Goal: Task Accomplishment & Management: Use online tool/utility

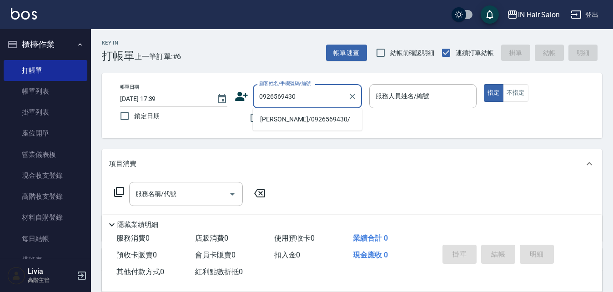
drag, startPoint x: 275, startPoint y: 121, endPoint x: 270, endPoint y: 124, distance: 6.3
click at [275, 121] on li "[PERSON_NAME]/0926569430/" at bounding box center [307, 119] width 109 height 15
type input "[PERSON_NAME]/0926569430/"
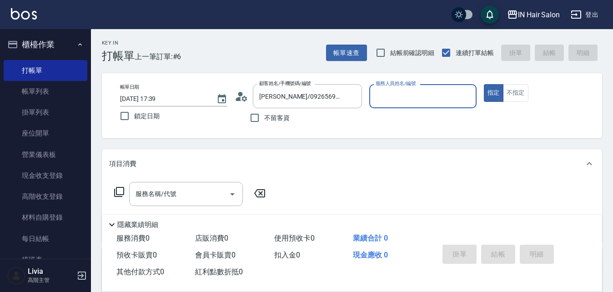
type input "8號店長Livia-8"
click at [117, 193] on icon at bounding box center [119, 192] width 11 height 11
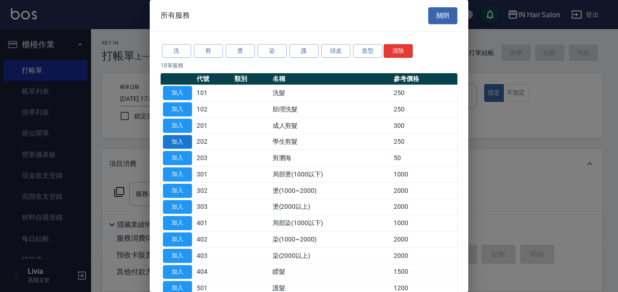
click at [187, 136] on button "加入" at bounding box center [177, 142] width 29 height 14
type input "學生剪髮(202)"
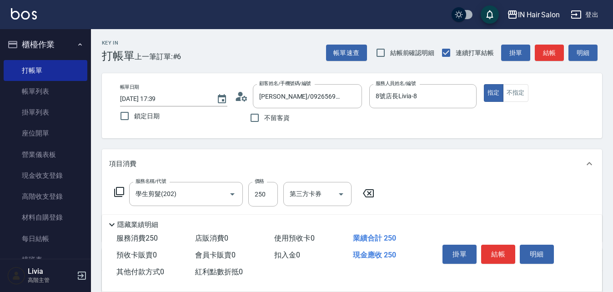
click at [369, 192] on icon at bounding box center [368, 193] width 23 height 11
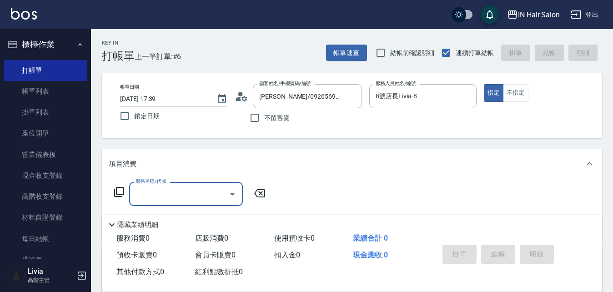
click at [122, 189] on icon at bounding box center [119, 192] width 11 height 11
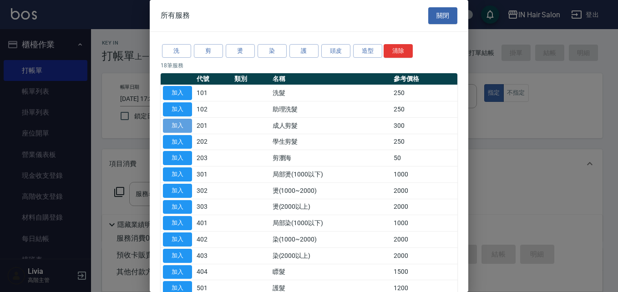
drag, startPoint x: 183, startPoint y: 123, endPoint x: 181, endPoint y: 127, distance: 4.7
click at [184, 123] on button "加入" at bounding box center [177, 126] width 29 height 14
type input "成人剪髮(201)"
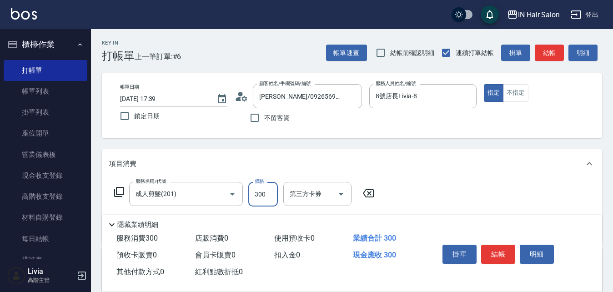
click at [271, 188] on input "300" at bounding box center [263, 194] width 30 height 25
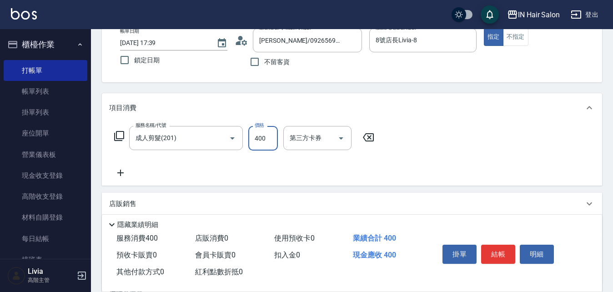
scroll to position [136, 0]
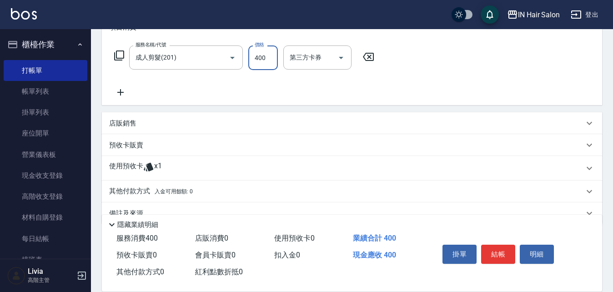
type input "400"
click at [127, 165] on p "使用預收卡" at bounding box center [126, 169] width 34 height 14
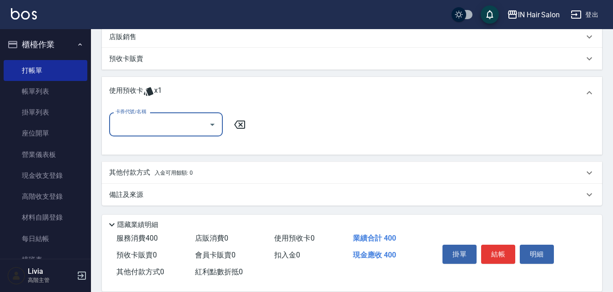
scroll to position [224, 0]
click at [159, 126] on input "卡券代號/名稱" at bounding box center [159, 124] width 92 height 16
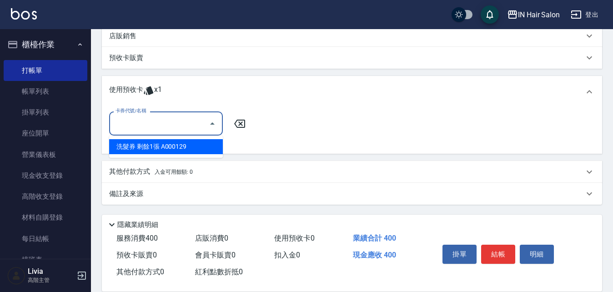
click at [141, 150] on div "洗髮券 剩餘1張 A000129" at bounding box center [166, 146] width 114 height 15
type input "洗髮券 A000129"
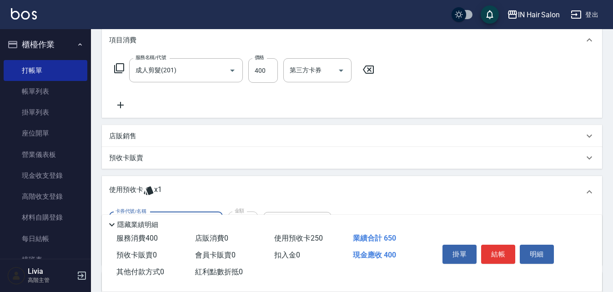
scroll to position [42, 0]
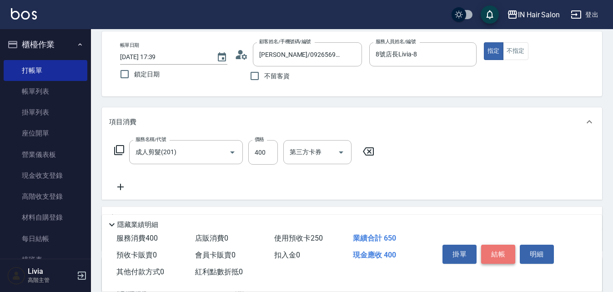
click at [499, 252] on button "結帳" at bounding box center [498, 254] width 34 height 19
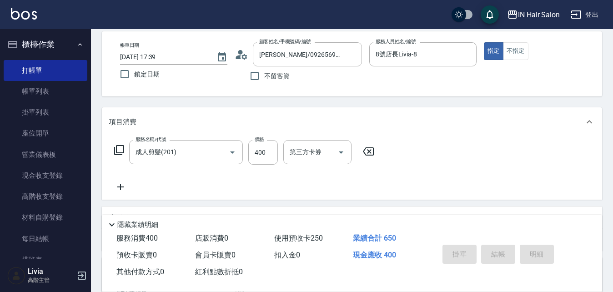
type input "[DATE] 19:25"
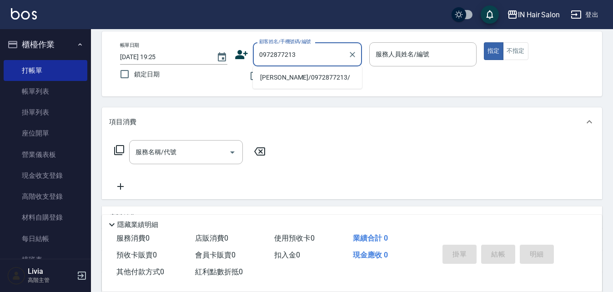
click at [297, 81] on li "[PERSON_NAME]/0972877213/" at bounding box center [307, 77] width 109 height 15
type input "[PERSON_NAME]/0972877213/"
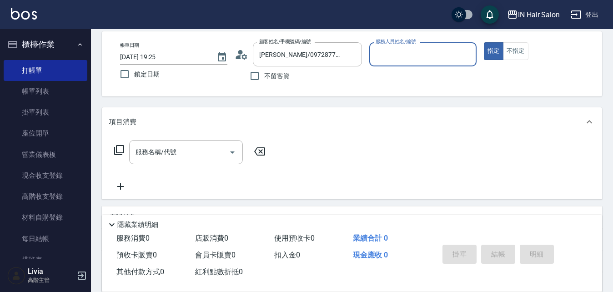
type input "7號設計師[PERSON_NAME]-7"
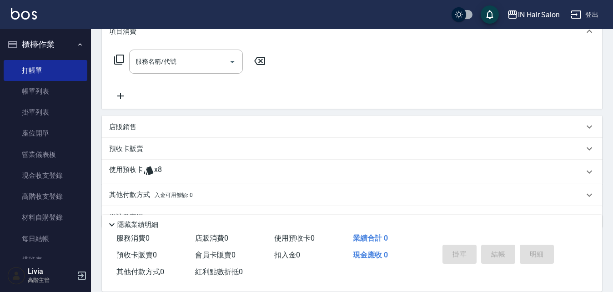
scroll to position [133, 0]
click at [123, 169] on p "使用預收卡" at bounding box center [126, 172] width 34 height 14
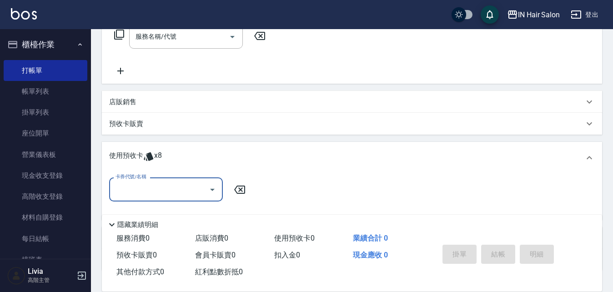
scroll to position [178, 0]
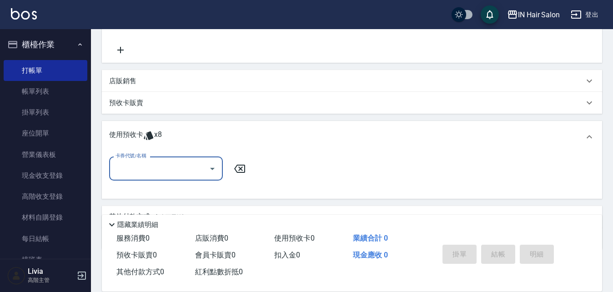
click at [142, 167] on input "卡券代號/名稱" at bounding box center [159, 169] width 92 height 16
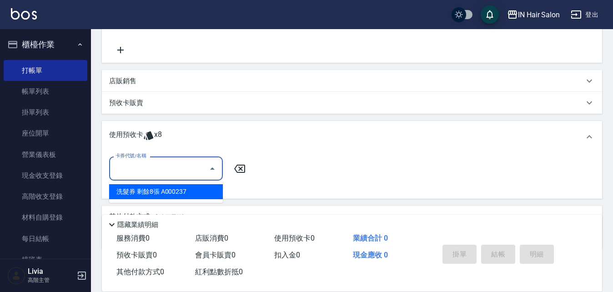
click at [162, 190] on div "洗髮券 剩餘8張 A000237" at bounding box center [166, 191] width 114 height 15
type input "洗髮券 A000237"
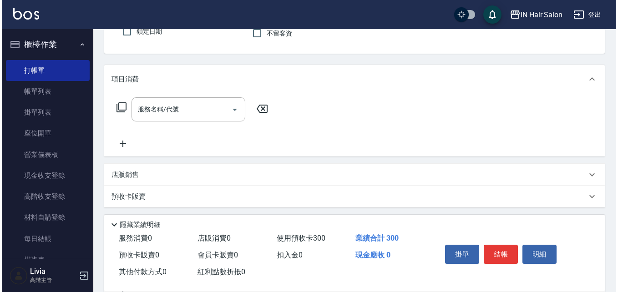
scroll to position [0, 0]
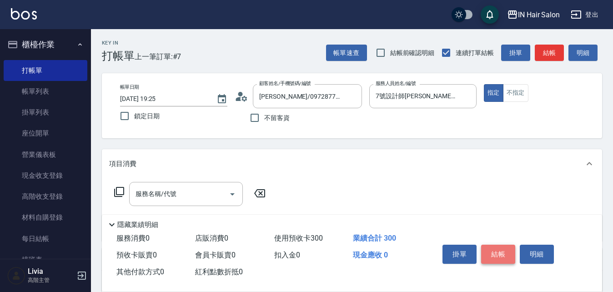
click at [499, 251] on button "結帳" at bounding box center [498, 254] width 34 height 19
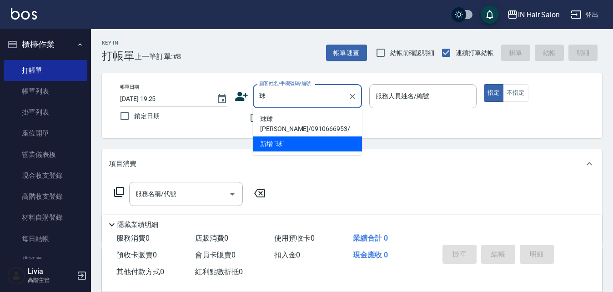
click at [290, 119] on li "球球 [PERSON_NAME]/0910666953/" at bounding box center [307, 124] width 109 height 25
type input "球球 [PERSON_NAME]/0910666953/"
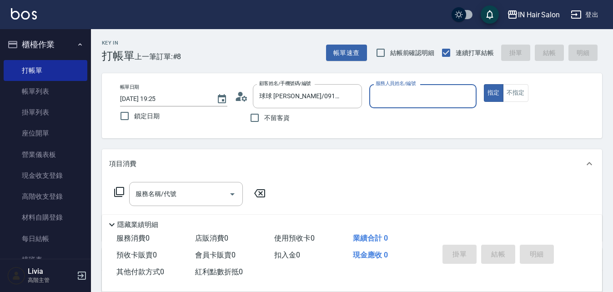
type input "6號設計師[PERSON_NAME]-6"
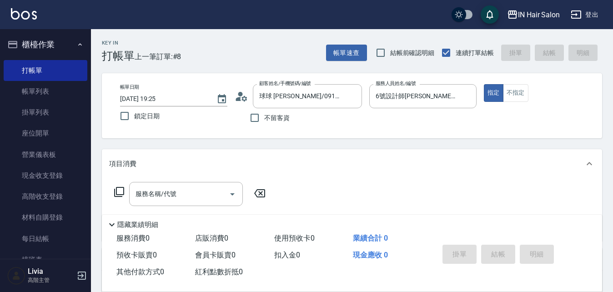
click at [121, 191] on icon at bounding box center [119, 192] width 11 height 11
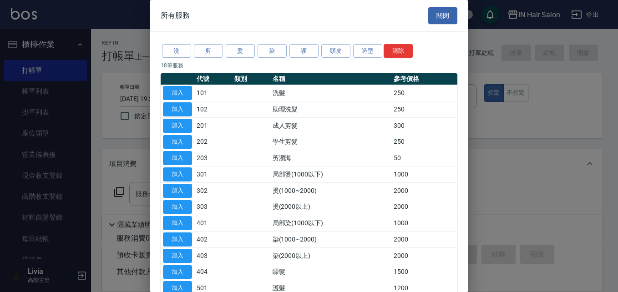
click at [184, 90] on button "加入" at bounding box center [177, 93] width 29 height 14
type input "洗髮(101)"
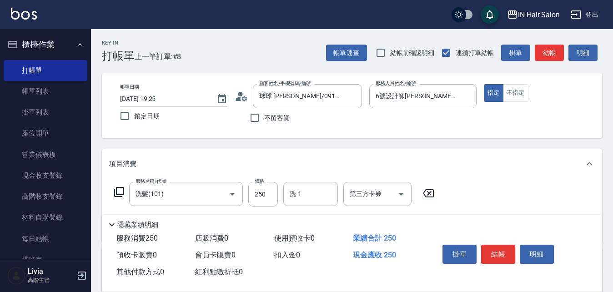
click at [118, 191] on icon at bounding box center [119, 192] width 11 height 11
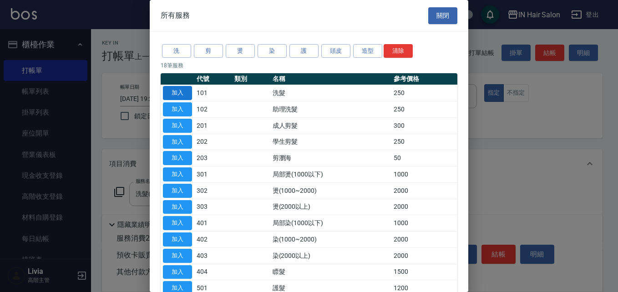
click at [179, 91] on button "加入" at bounding box center [177, 93] width 29 height 14
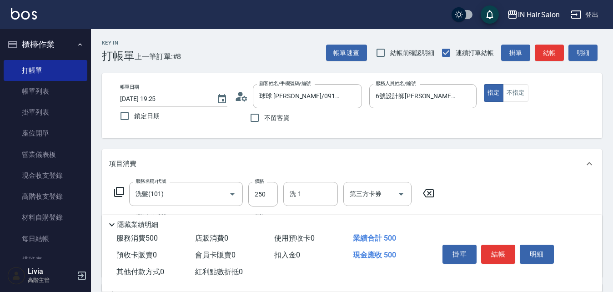
click at [117, 191] on icon at bounding box center [119, 192] width 10 height 10
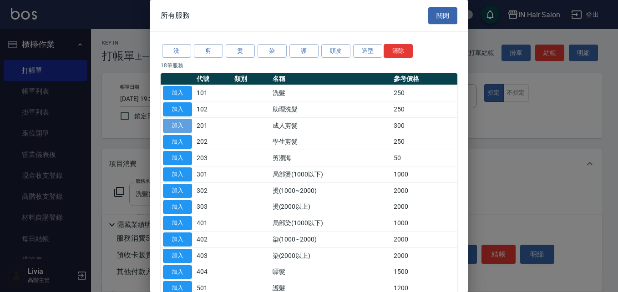
click at [183, 125] on button "加入" at bounding box center [177, 126] width 29 height 14
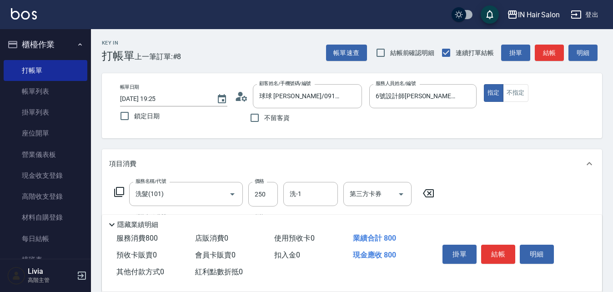
click at [116, 192] on icon at bounding box center [119, 192] width 10 height 10
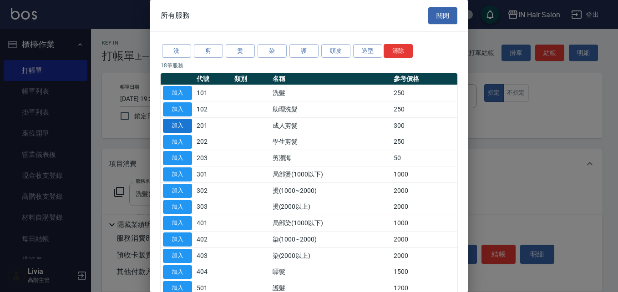
click at [177, 125] on button "加入" at bounding box center [177, 126] width 29 height 14
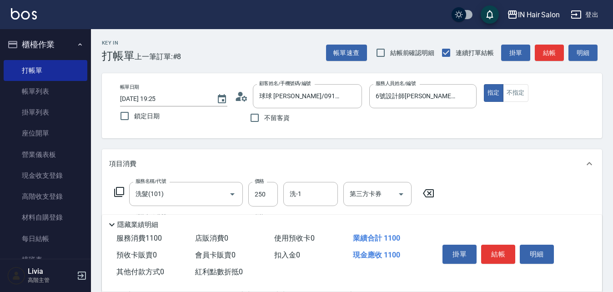
click at [118, 188] on icon at bounding box center [119, 192] width 11 height 11
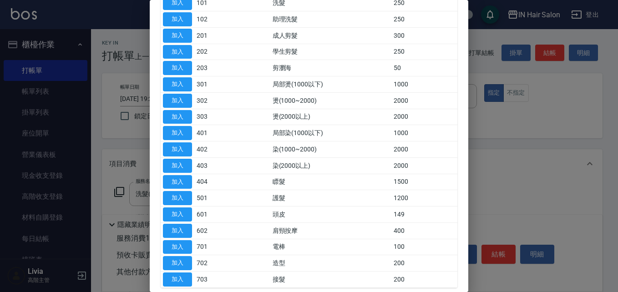
scroll to position [91, 0]
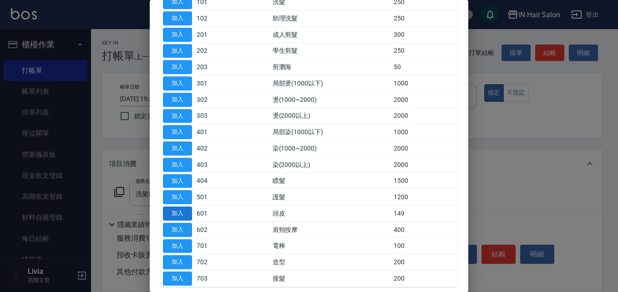
click at [178, 210] on button "加入" at bounding box center [177, 214] width 29 height 14
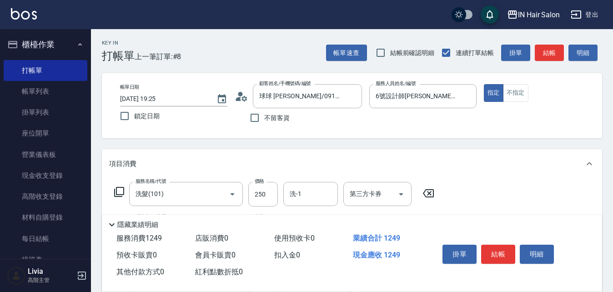
click at [120, 192] on icon at bounding box center [119, 192] width 11 height 11
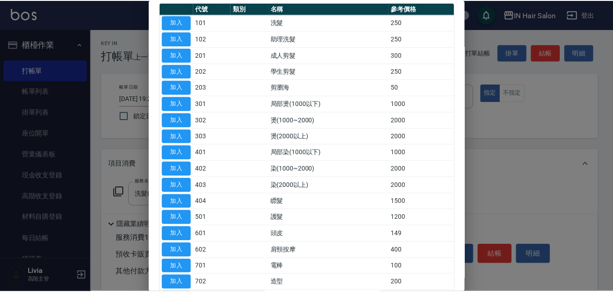
scroll to position [136, 0]
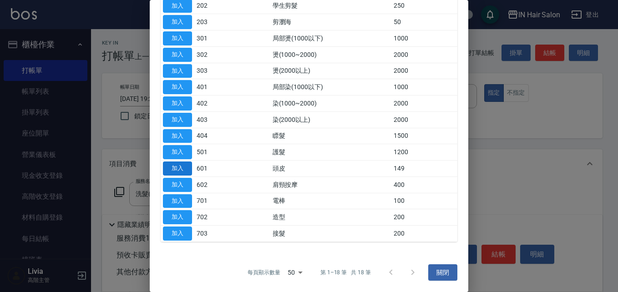
click at [182, 170] on button "加入" at bounding box center [177, 169] width 29 height 14
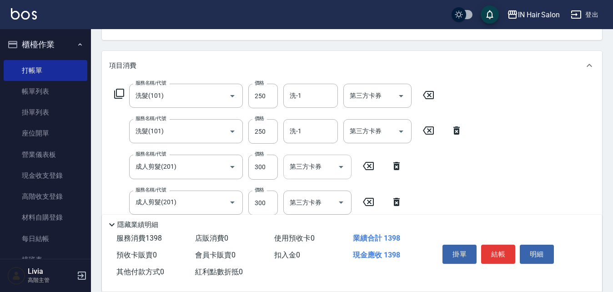
scroll to position [136, 0]
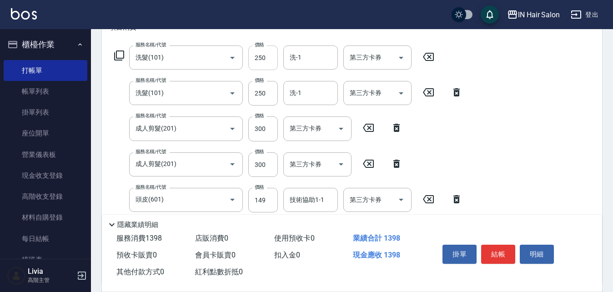
click at [265, 54] on input "250" at bounding box center [263, 57] width 30 height 25
click at [267, 56] on input "250" at bounding box center [263, 57] width 30 height 25
type input "300"
click at [247, 109] on div "服務名稱/代號 洗髮(101) 服務名稱/代號 價格 300 價格 洗-1 洗-1 第三方卡券 第三方卡券 服務名稱/代號 洗髮(101) 服務名稱/代號 價…" at bounding box center [288, 160] width 359 height 230
click at [264, 96] on input "250" at bounding box center [263, 93] width 30 height 25
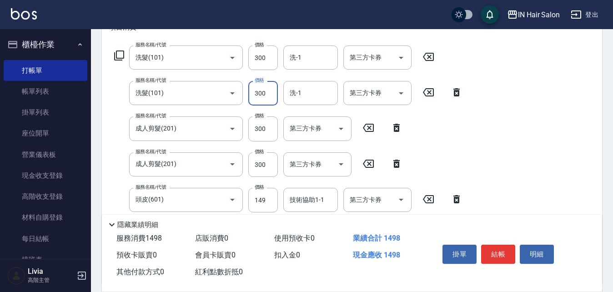
type input "300"
drag, startPoint x: 239, startPoint y: 144, endPoint x: 244, endPoint y: 138, distance: 7.1
click at [240, 144] on div "服務名稱/代號 洗髮(101) 服務名稱/代號 價格 300 價格 洗-1 洗-1 第三方卡券 第三方卡券 服務名稱/代號 洗髮(101) 服務名稱/代號 價…" at bounding box center [288, 160] width 359 height 230
click at [269, 127] on input "300" at bounding box center [263, 128] width 30 height 25
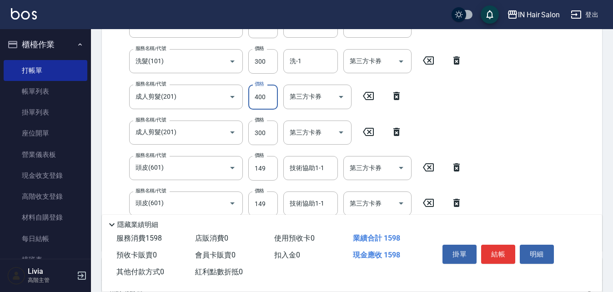
scroll to position [182, 0]
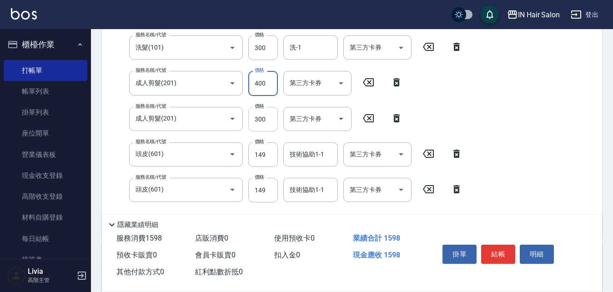
type input "400"
click at [268, 121] on input "300" at bounding box center [263, 119] width 30 height 25
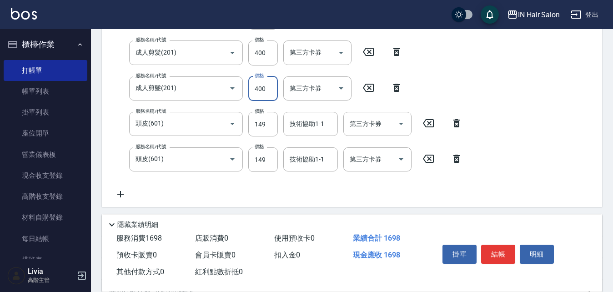
scroll to position [227, 0]
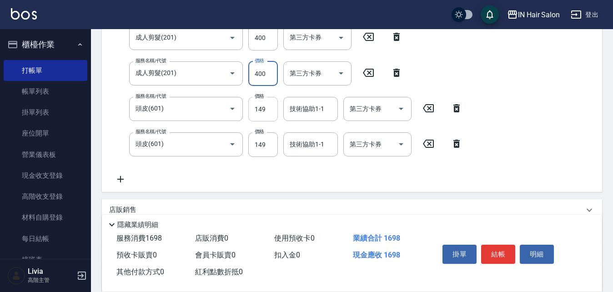
type input "400"
click at [264, 114] on input "149" at bounding box center [263, 109] width 30 height 25
type input "50"
drag, startPoint x: 242, startPoint y: 162, endPoint x: 249, endPoint y: 154, distance: 10.3
click at [242, 161] on div "服務名稱/代號 洗髮(101) 服務名稱/代號 價格 300 價格 洗-1 洗-1 第三方卡券 第三方卡券 服務名稱/代號 洗髮(101) 服務名稱/代號 價…" at bounding box center [288, 70] width 359 height 230
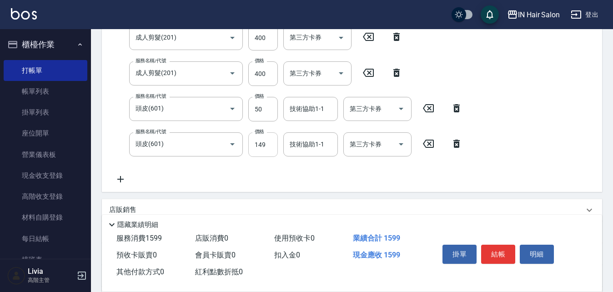
click at [261, 144] on input "149" at bounding box center [263, 144] width 30 height 25
type input "50"
click at [242, 162] on div "服務名稱/代號 洗髮(101) 服務名稱/代號 價格 300 價格 洗-1 洗-1 第三方卡券 第三方卡券 服務名稱/代號 洗髮(101) 服務名稱/代號 價…" at bounding box center [288, 70] width 359 height 230
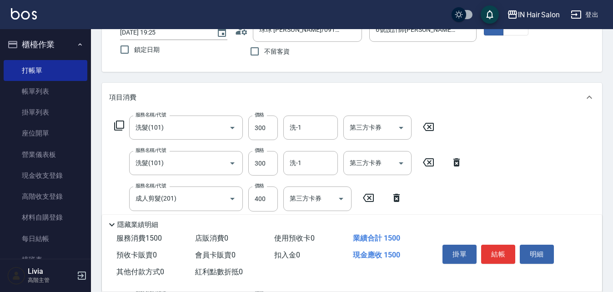
scroll to position [0, 0]
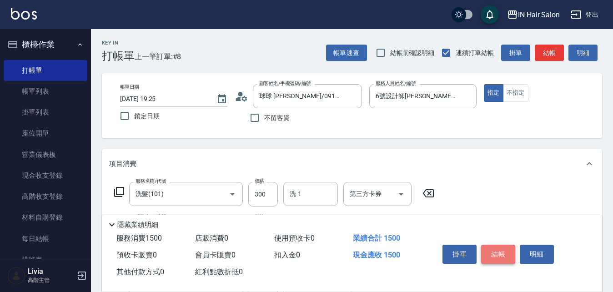
click at [505, 250] on button "結帳" at bounding box center [498, 254] width 34 height 19
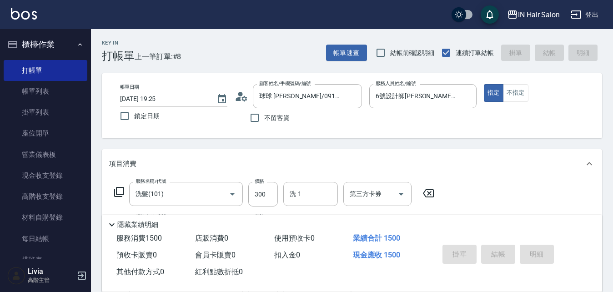
type input "[DATE] 19:26"
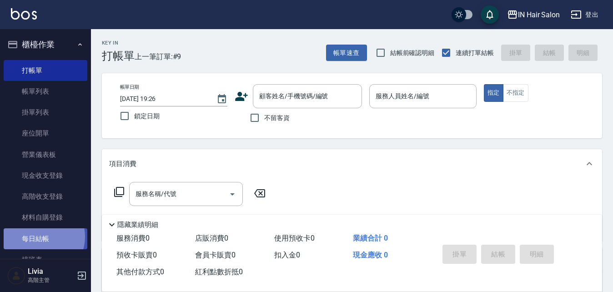
click at [41, 237] on link "每日結帳" at bounding box center [46, 238] width 84 height 21
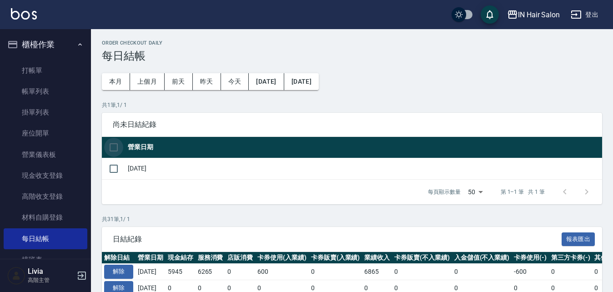
click at [114, 147] on input "checkbox" at bounding box center [113, 147] width 19 height 19
checkbox input "true"
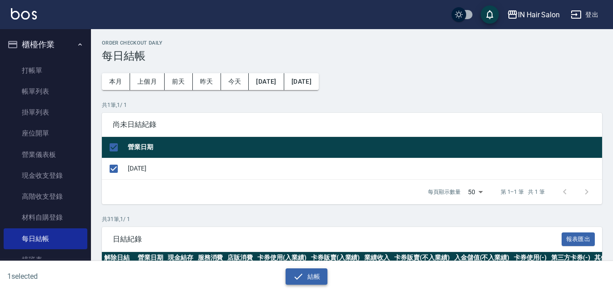
click at [310, 273] on button "結帳" at bounding box center [307, 276] width 42 height 17
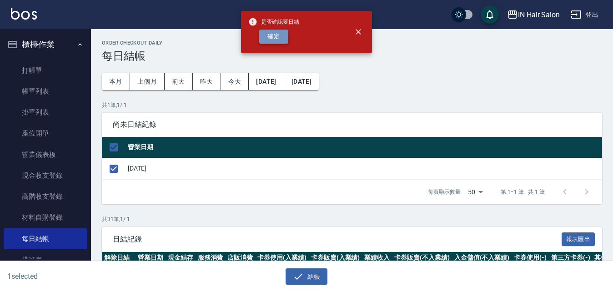
click at [280, 36] on button "確定" at bounding box center [273, 37] width 29 height 14
checkbox input "false"
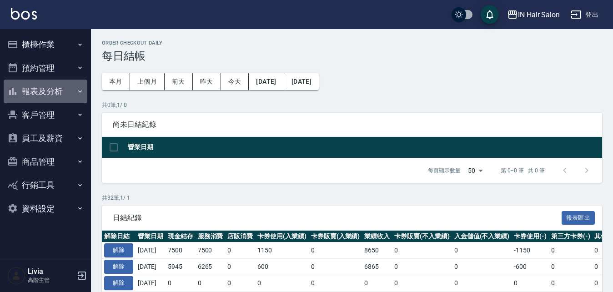
click at [54, 91] on button "報表及分析" at bounding box center [46, 92] width 84 height 24
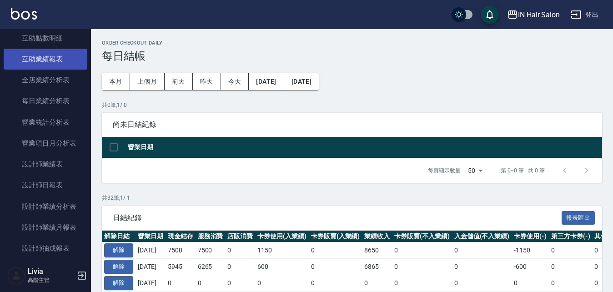
scroll to position [273, 0]
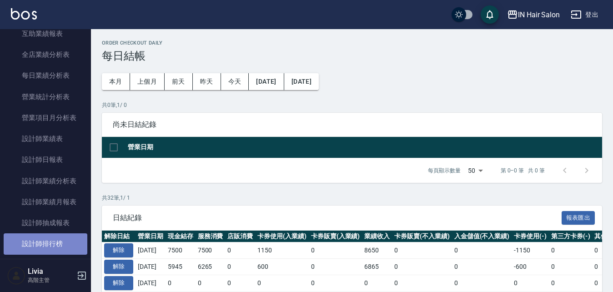
click at [63, 241] on link "設計師排行榜" at bounding box center [46, 243] width 84 height 21
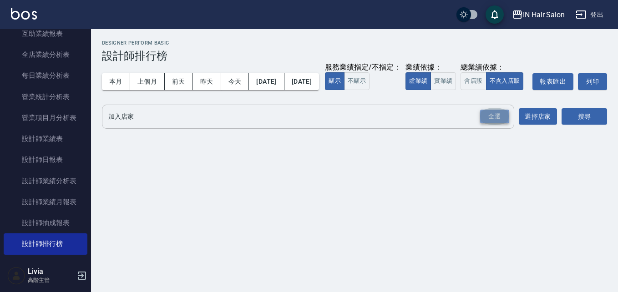
click at [494, 124] on div "全選" at bounding box center [494, 117] width 29 height 14
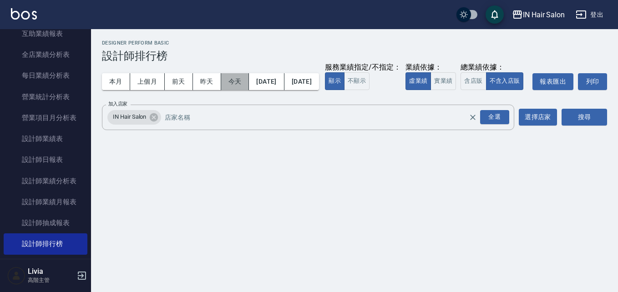
click at [233, 78] on button "今天" at bounding box center [235, 81] width 28 height 17
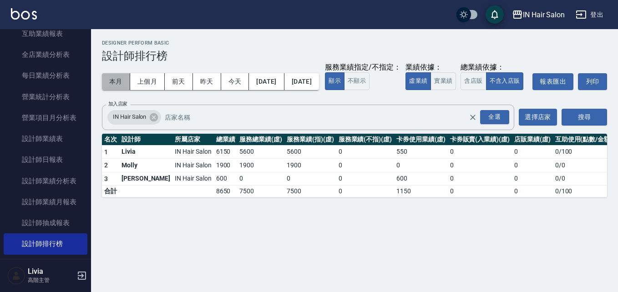
click at [116, 81] on button "本月" at bounding box center [116, 81] width 28 height 17
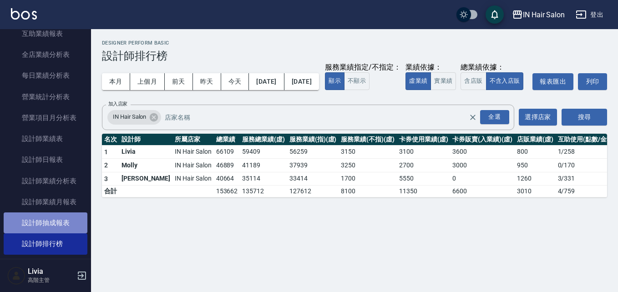
click at [67, 223] on link "設計師抽成報表" at bounding box center [46, 222] width 84 height 21
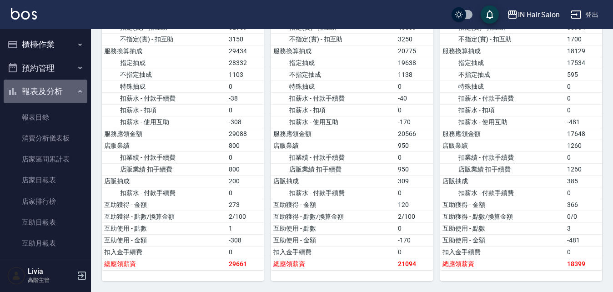
click at [76, 89] on icon "button" at bounding box center [79, 91] width 7 height 7
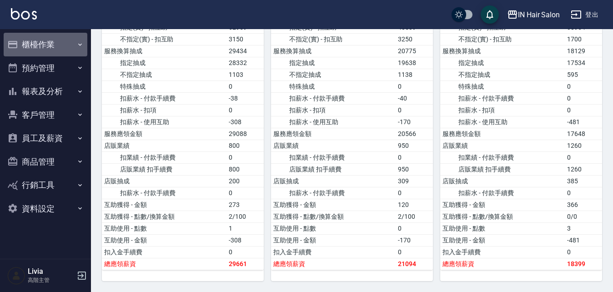
click at [42, 43] on button "櫃檯作業" at bounding box center [46, 45] width 84 height 24
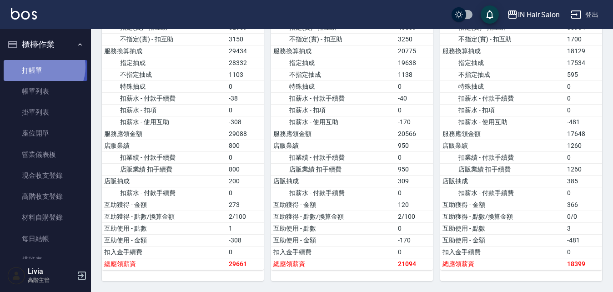
click at [40, 67] on link "打帳單" at bounding box center [46, 70] width 84 height 21
